Goal: Task Accomplishment & Management: Manage account settings

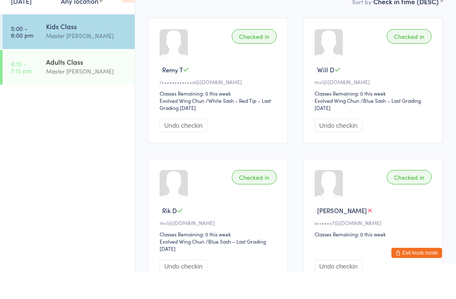
scroll to position [103, 0]
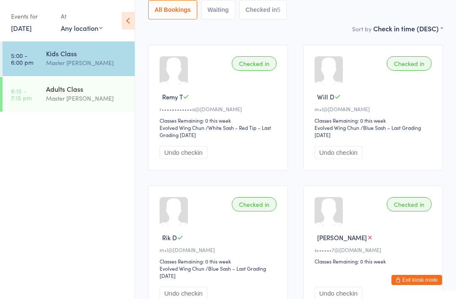
click at [420, 277] on button "Exit kiosk mode" at bounding box center [417, 280] width 51 height 10
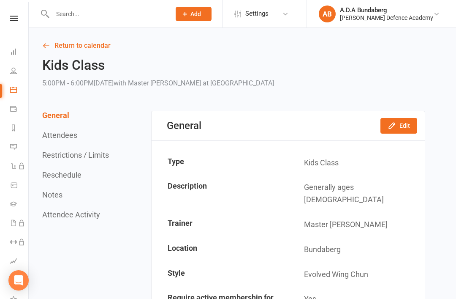
click at [18, 68] on link "People" at bounding box center [19, 71] width 19 height 19
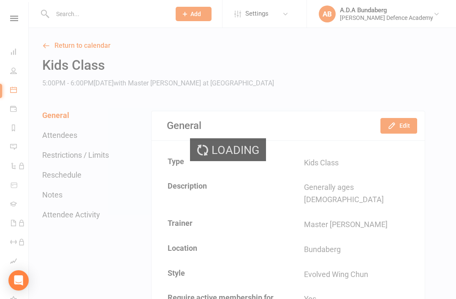
select select "100"
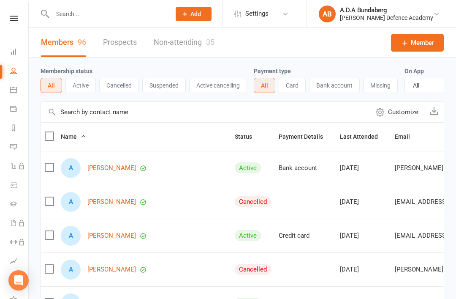
click at [89, 10] on input "text" at bounding box center [107, 14] width 115 height 12
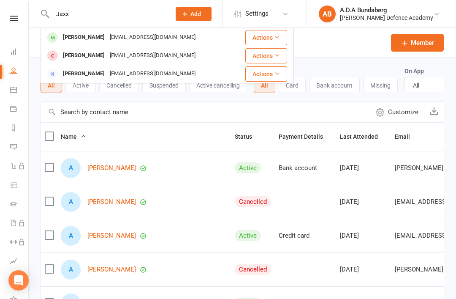
type input "Jaxx"
click at [76, 35] on div "[PERSON_NAME]" at bounding box center [83, 37] width 47 height 12
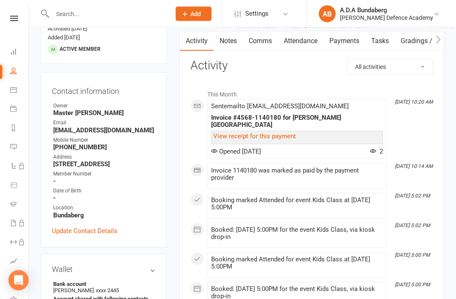
scroll to position [84, 0]
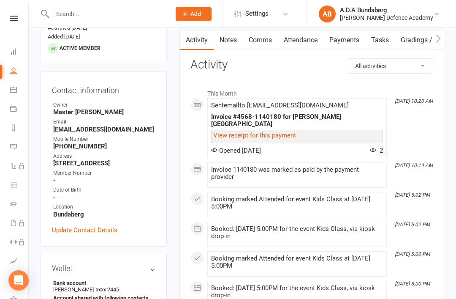
click at [14, 16] on icon at bounding box center [14, 18] width 8 height 5
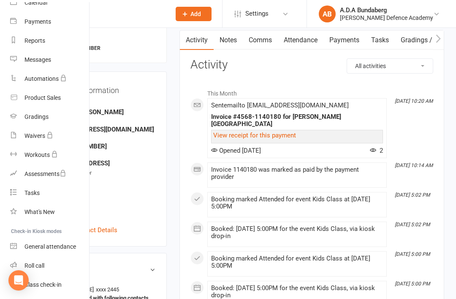
scroll to position [81, 0]
click at [20, 284] on link "Class check-in" at bounding box center [50, 284] width 80 height 19
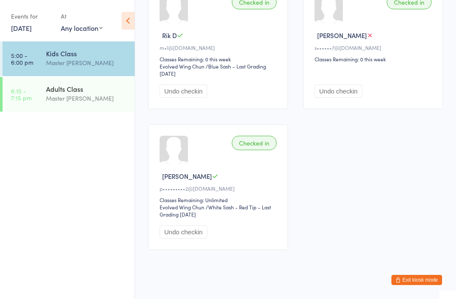
scroll to position [306, 0]
click at [415, 285] on button "Exit kiosk mode" at bounding box center [417, 280] width 51 height 10
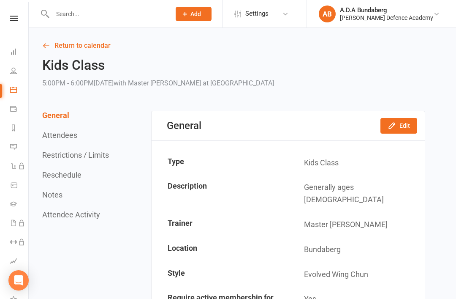
click at [15, 71] on icon at bounding box center [13, 70] width 7 height 7
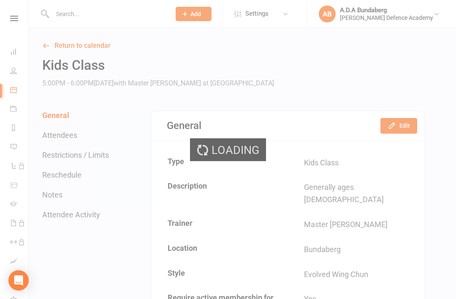
select select "100"
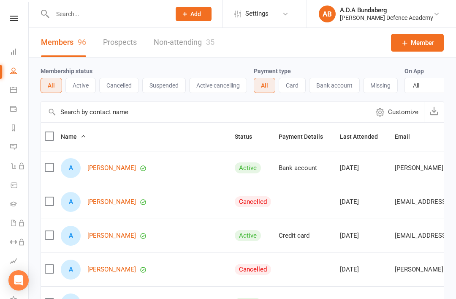
click at [135, 12] on input "text" at bounding box center [107, 14] width 115 height 12
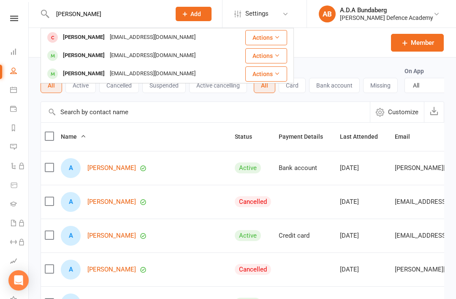
type input "Oliver"
click at [83, 56] on div "Oliver McCallum" at bounding box center [83, 55] width 47 height 12
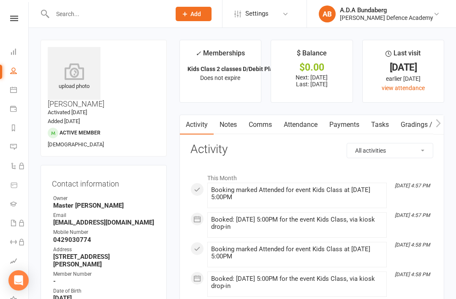
click at [235, 123] on link "Notes" at bounding box center [228, 124] width 29 height 19
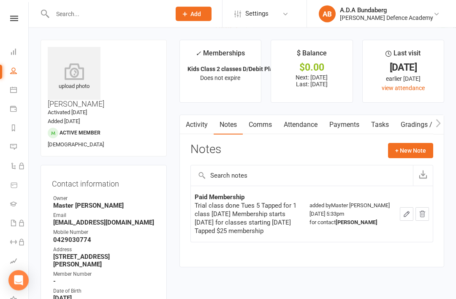
scroll to position [17, 0]
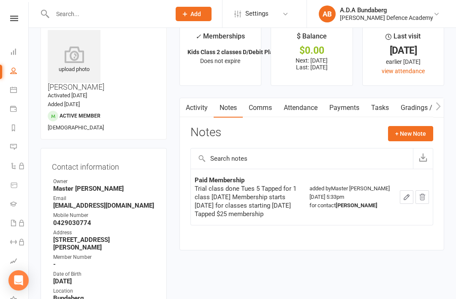
click at [410, 133] on button "+ New Note" at bounding box center [410, 133] width 45 height 15
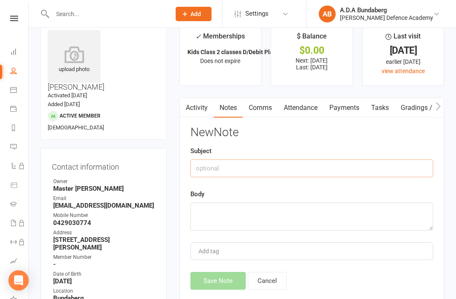
click at [287, 164] on input "text" at bounding box center [311, 168] width 243 height 18
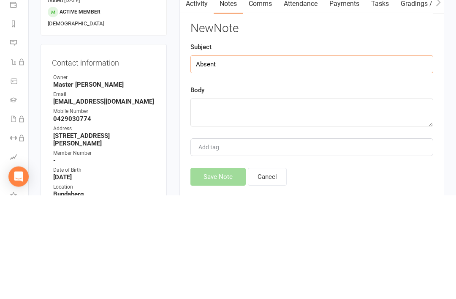
type input "Absent"
click at [250, 202] on textarea at bounding box center [311, 216] width 243 height 28
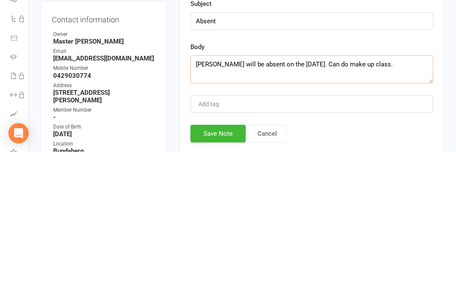
type textarea "Oliver will be absent on the 21/08/25. Can do make up class."
click at [229, 272] on button "Save Note" at bounding box center [217, 281] width 55 height 18
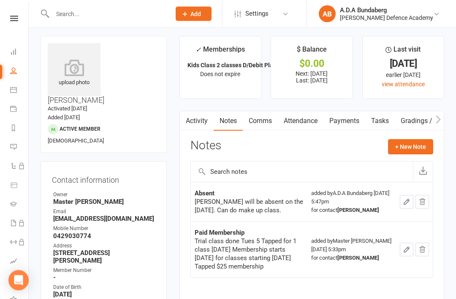
scroll to position [0, 0]
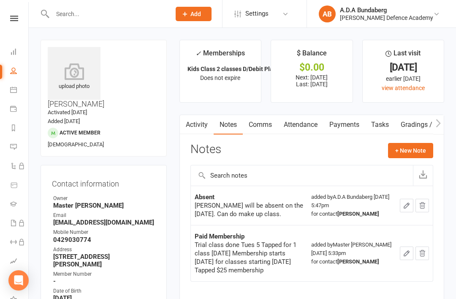
click at [202, 122] on link "Activity" at bounding box center [197, 124] width 34 height 19
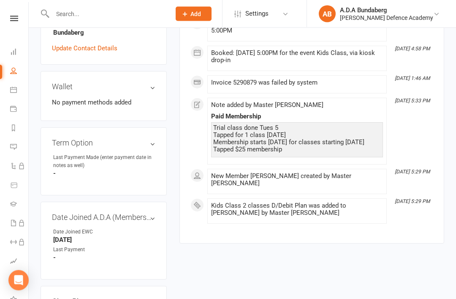
scroll to position [282, 0]
click at [17, 13] on nav "Clubworx Dashboard People Calendar Payments Reports Messages Automations Produc…" at bounding box center [14, 151] width 29 height 299
click at [13, 19] on icon at bounding box center [14, 18] width 8 height 5
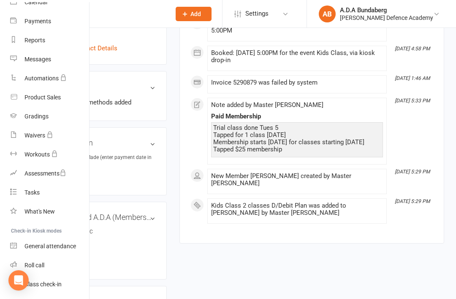
scroll to position [81, 0]
click at [49, 283] on div "Class check-in" at bounding box center [42, 284] width 37 height 7
